Goal: Task Accomplishment & Management: Use online tool/utility

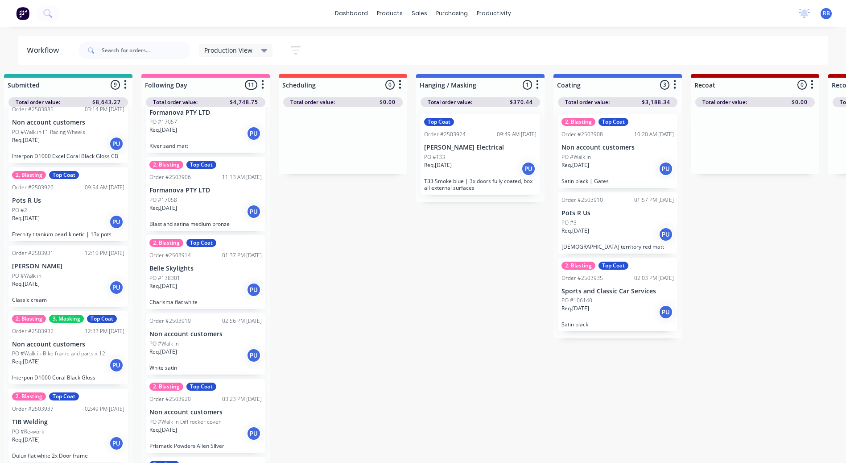
scroll to position [0, 15]
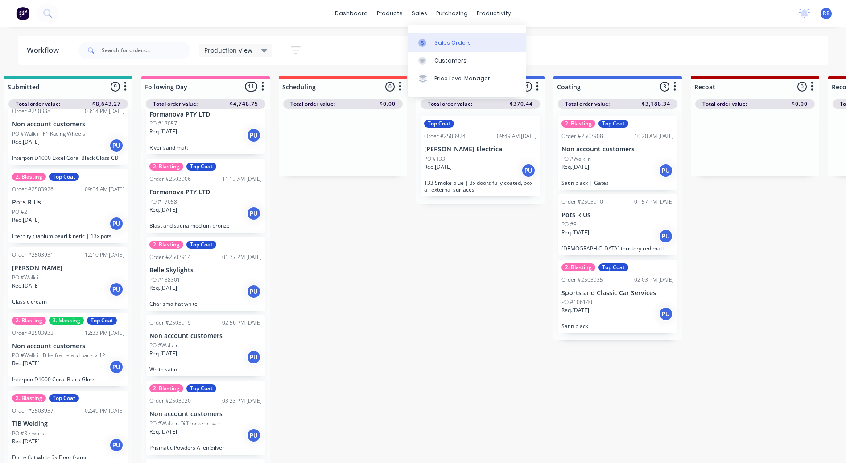
click at [441, 41] on div "Sales Orders" at bounding box center [453, 43] width 37 height 8
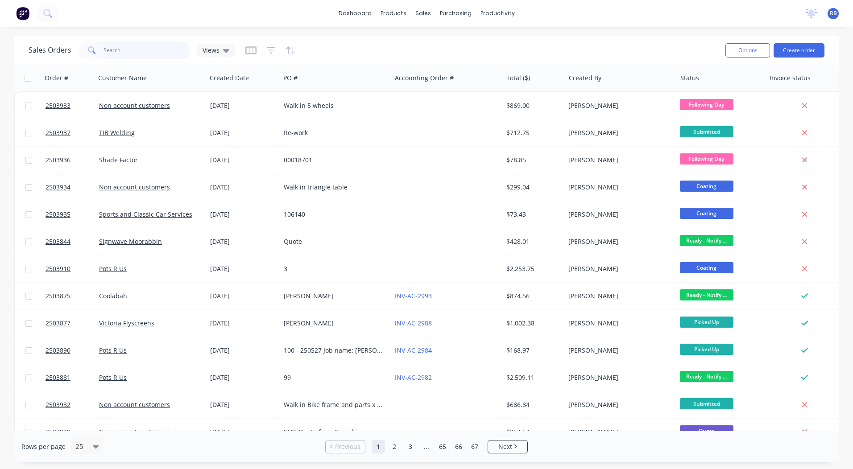
click at [124, 50] on input "text" at bounding box center [147, 50] width 87 height 18
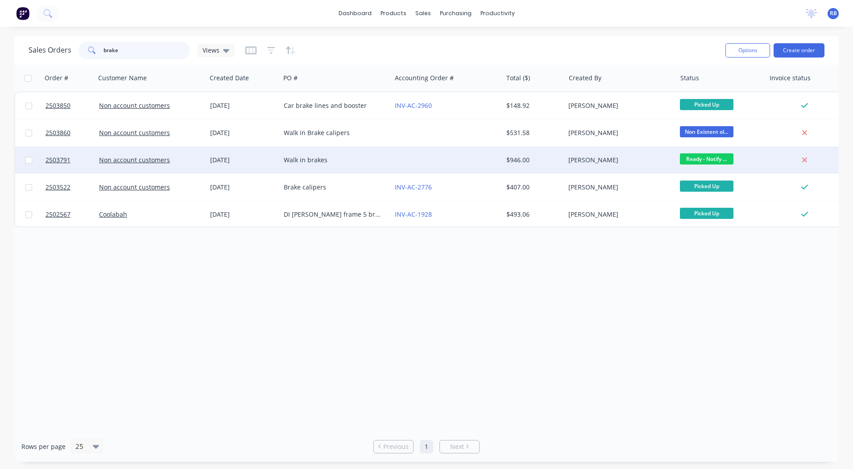
type input "brake"
click at [410, 161] on div at bounding box center [446, 160] width 111 height 27
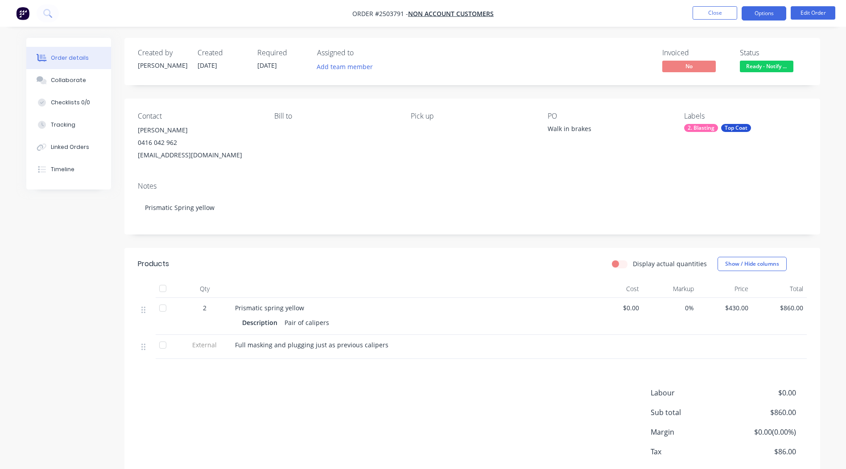
click at [751, 16] on button "Options" at bounding box center [764, 13] width 45 height 14
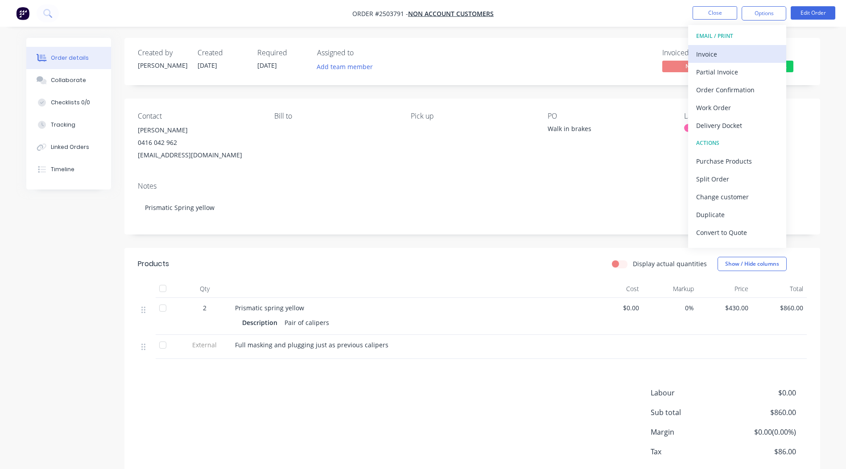
click at [725, 50] on div "Invoice" at bounding box center [737, 54] width 82 height 13
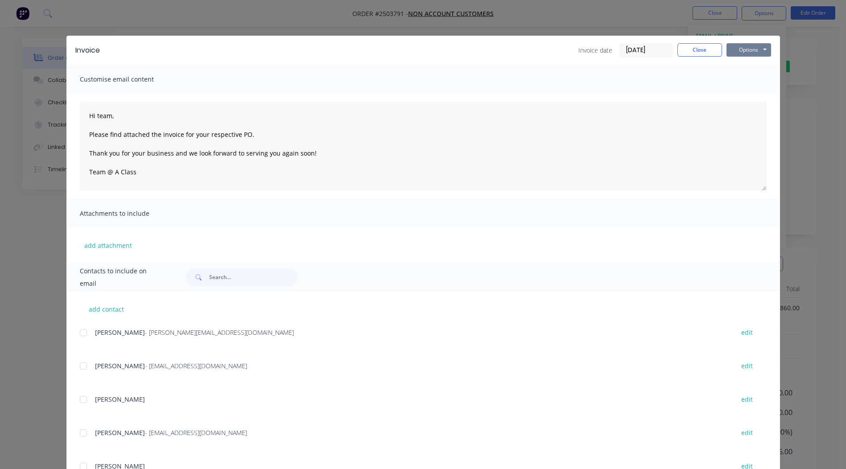
click at [752, 49] on button "Options" at bounding box center [749, 49] width 45 height 13
click at [749, 85] on button "Print" at bounding box center [755, 80] width 57 height 15
